Goal: Navigation & Orientation: Find specific page/section

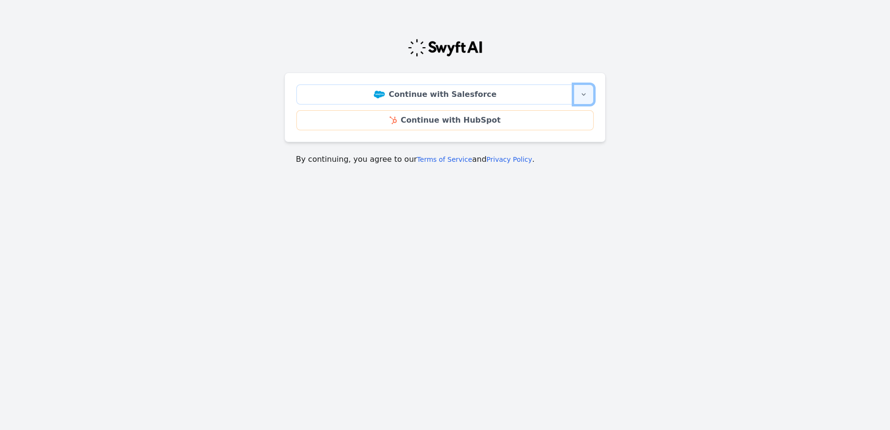
click at [587, 91] on icon "button" at bounding box center [584, 95] width 8 height 8
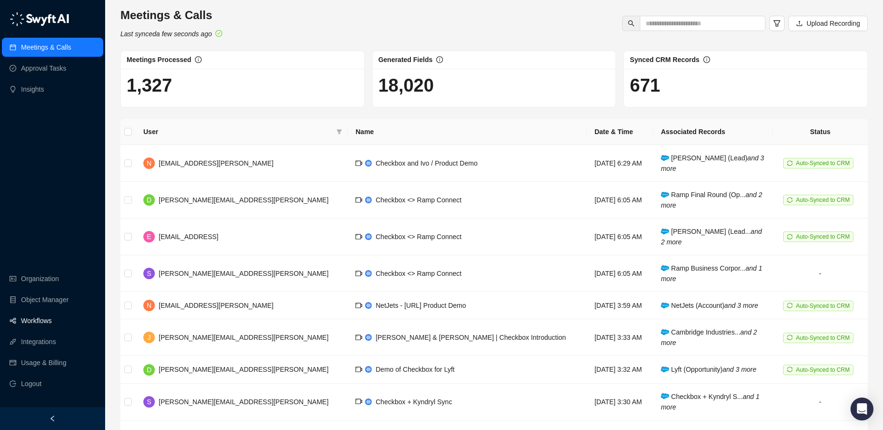
click at [31, 323] on link "Workflows" at bounding box center [36, 321] width 31 height 19
